Goal: Find specific page/section: Find specific page/section

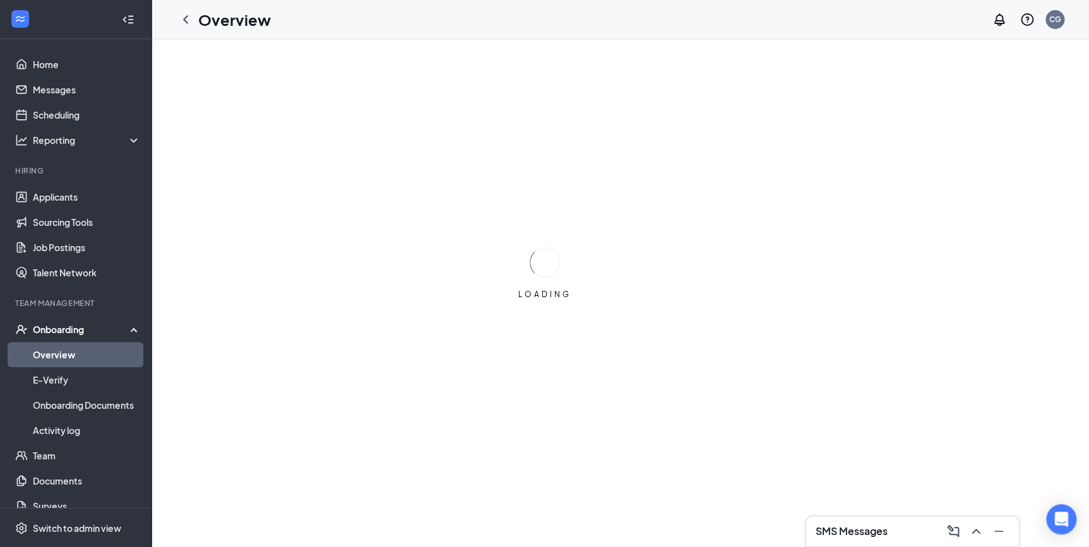
click at [47, 356] on link "Overview" at bounding box center [87, 354] width 108 height 25
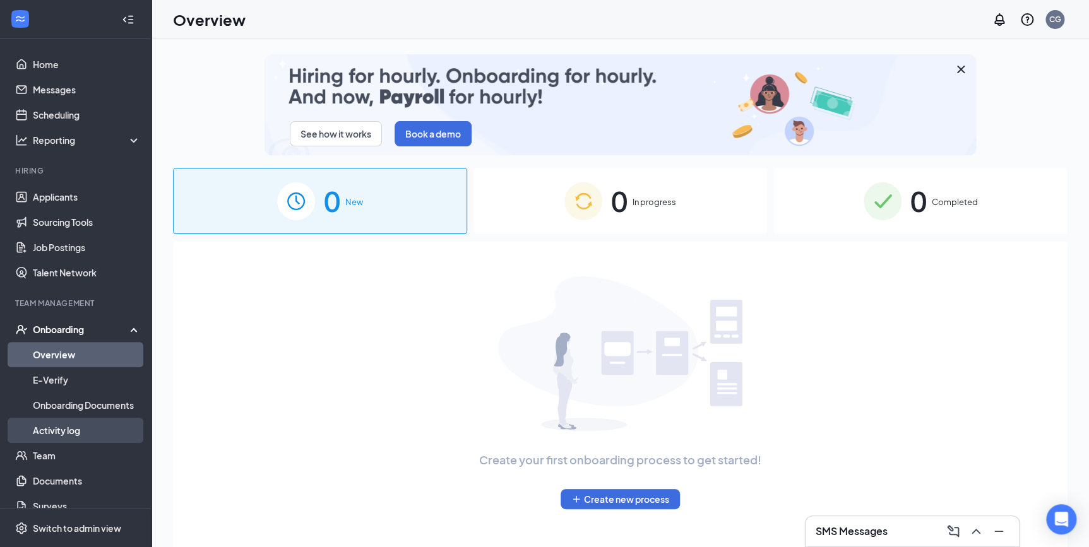
click at [71, 433] on link "Activity log" at bounding box center [87, 430] width 108 height 25
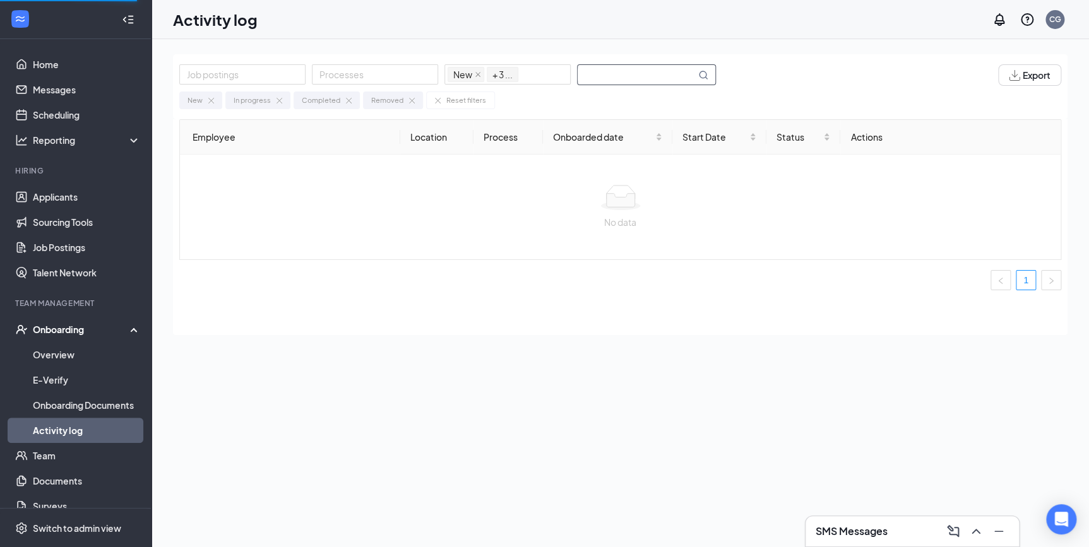
click at [639, 75] on input "text" at bounding box center [636, 75] width 118 height 20
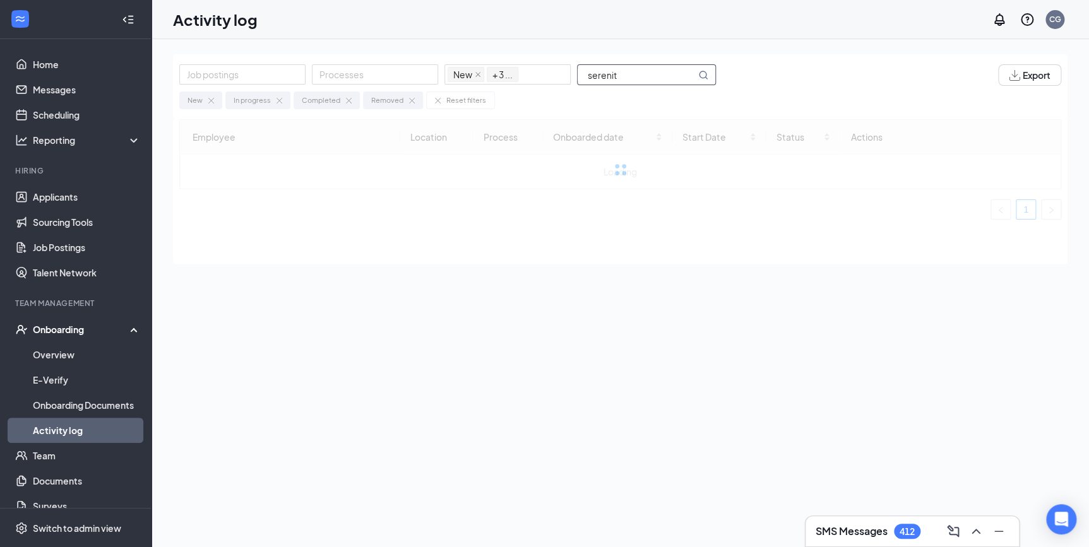
type input "serenity"
